Goal: Find specific page/section: Find specific page/section

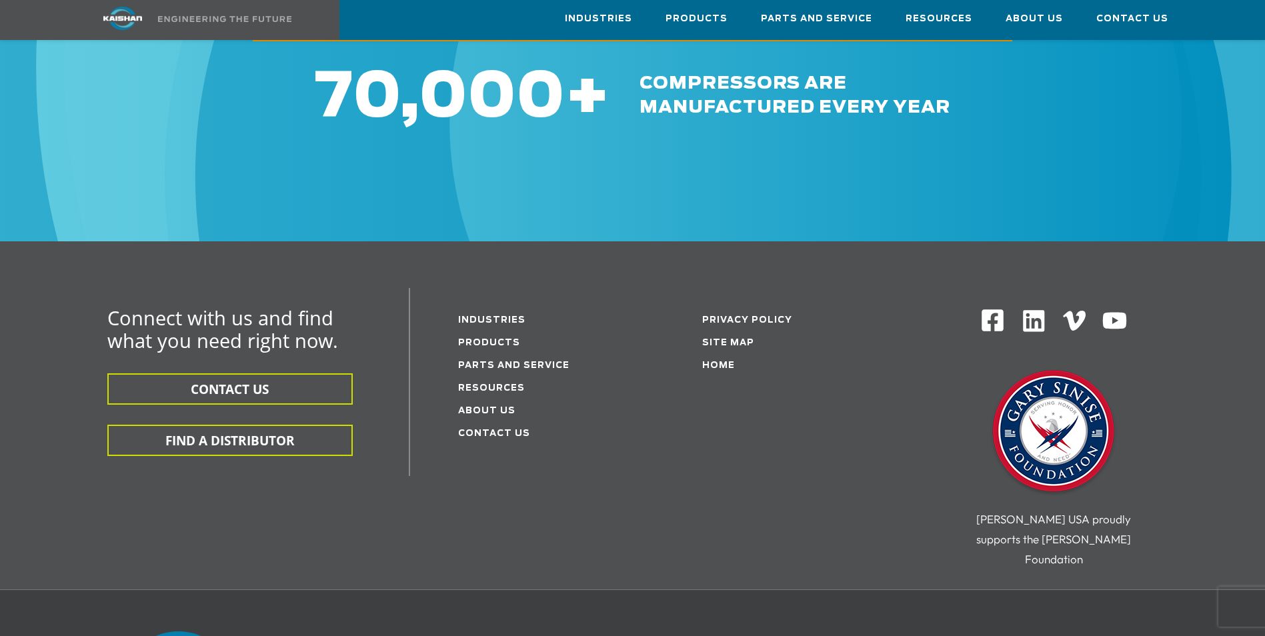
scroll to position [2067, 0]
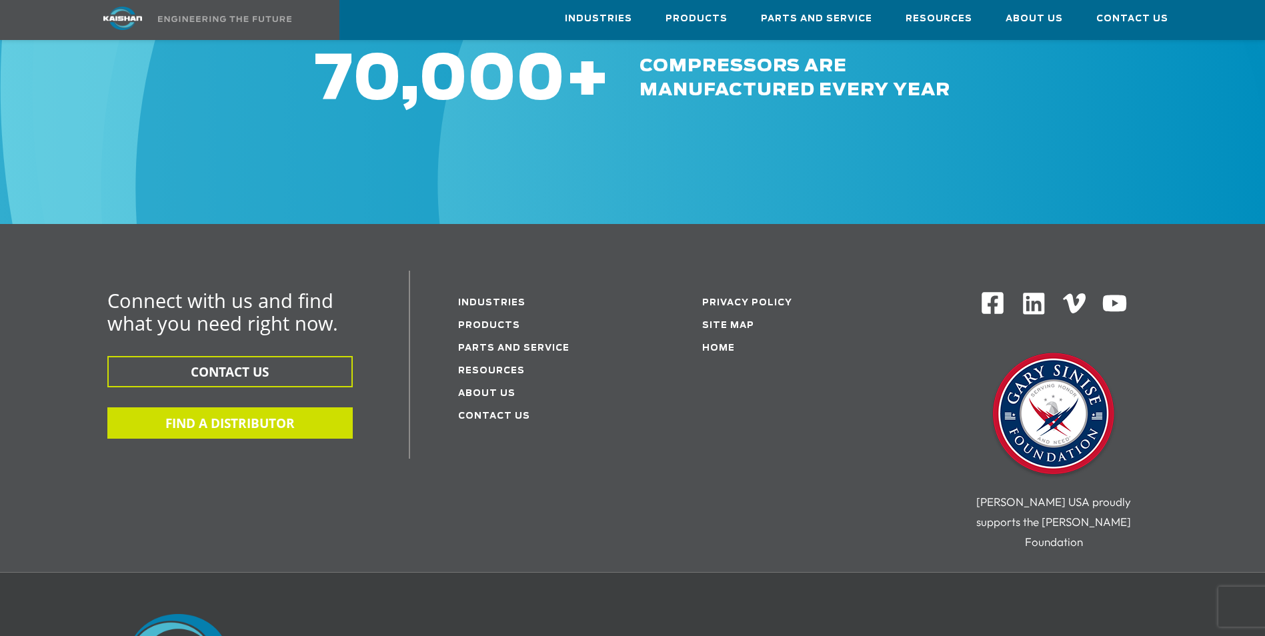
click at [225, 407] on button "FIND A DISTRIBUTOR" at bounding box center [229, 422] width 245 height 31
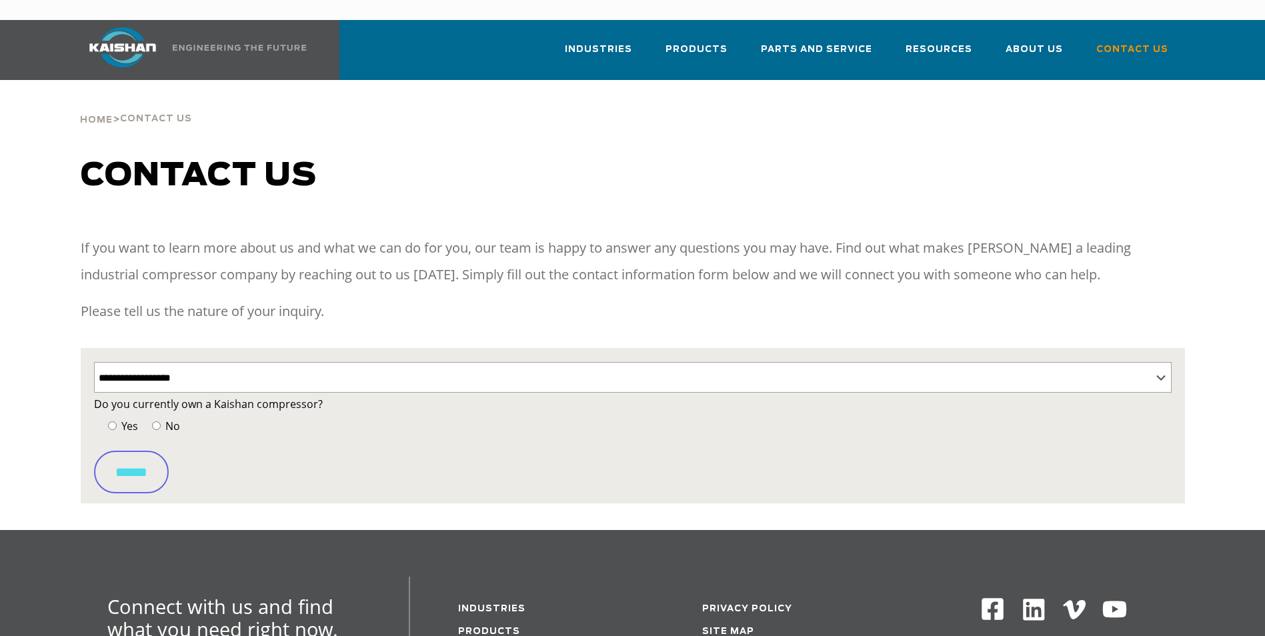
select select "**********"
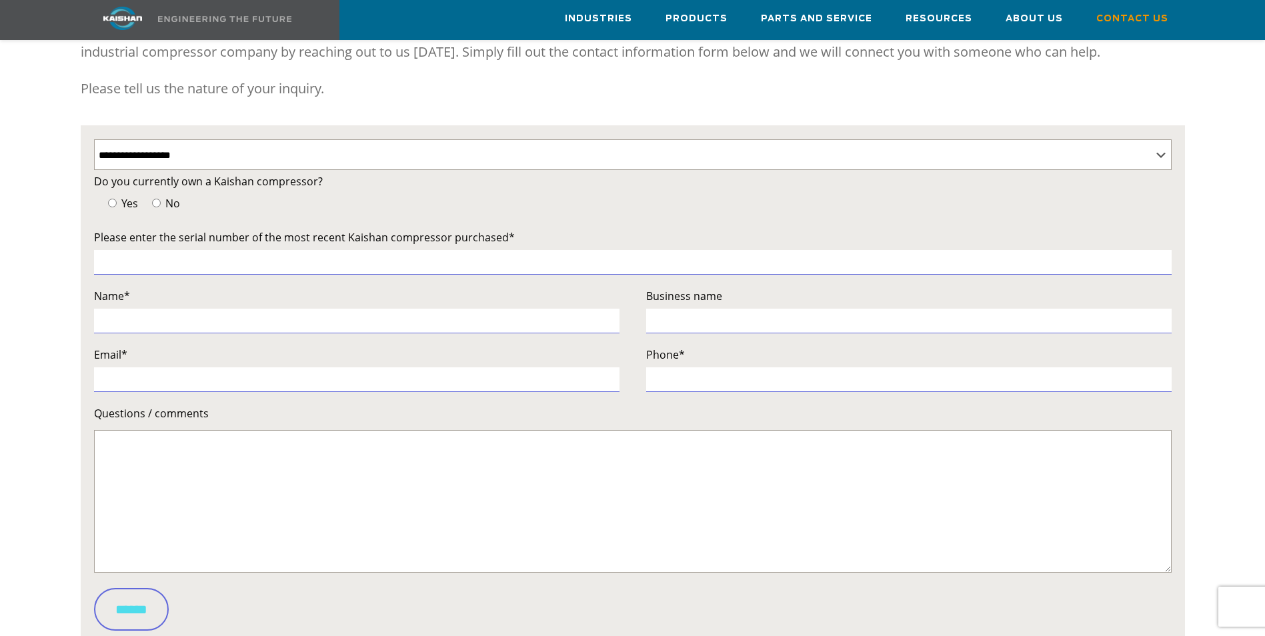
scroll to position [200, 0]
